Goal: Information Seeking & Learning: Check status

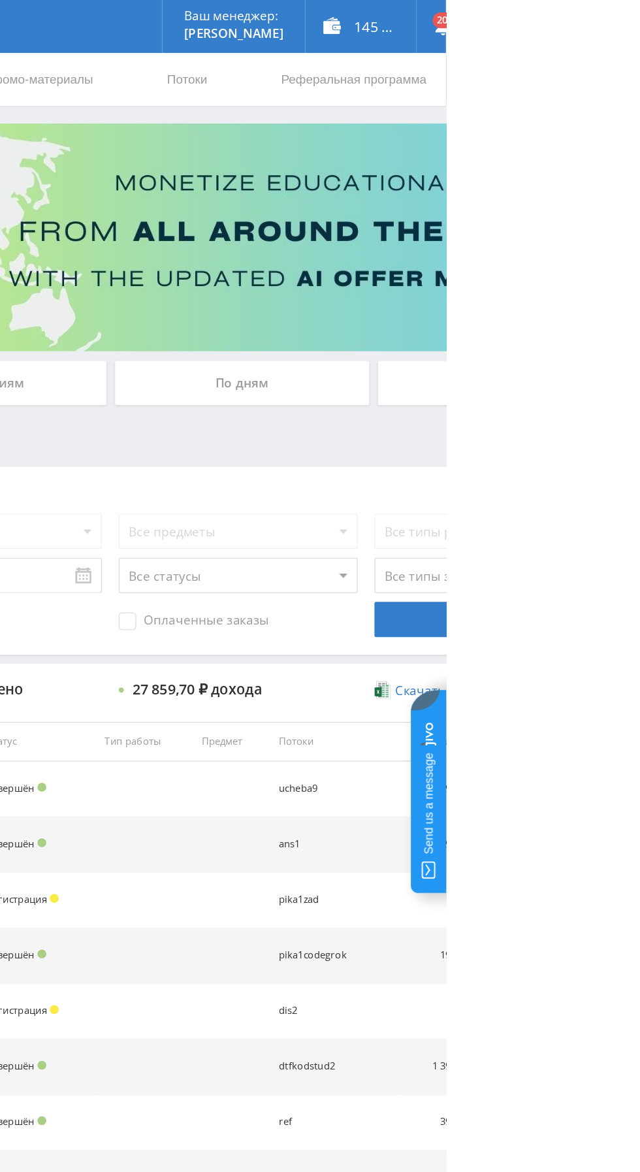
click at [442, 272] on div "По дням" at bounding box center [489, 283] width 188 height 33
click at [0, 0] on input "По дням" at bounding box center [0, 0] width 0 height 0
